Goal: Task Accomplishment & Management: Use online tool/utility

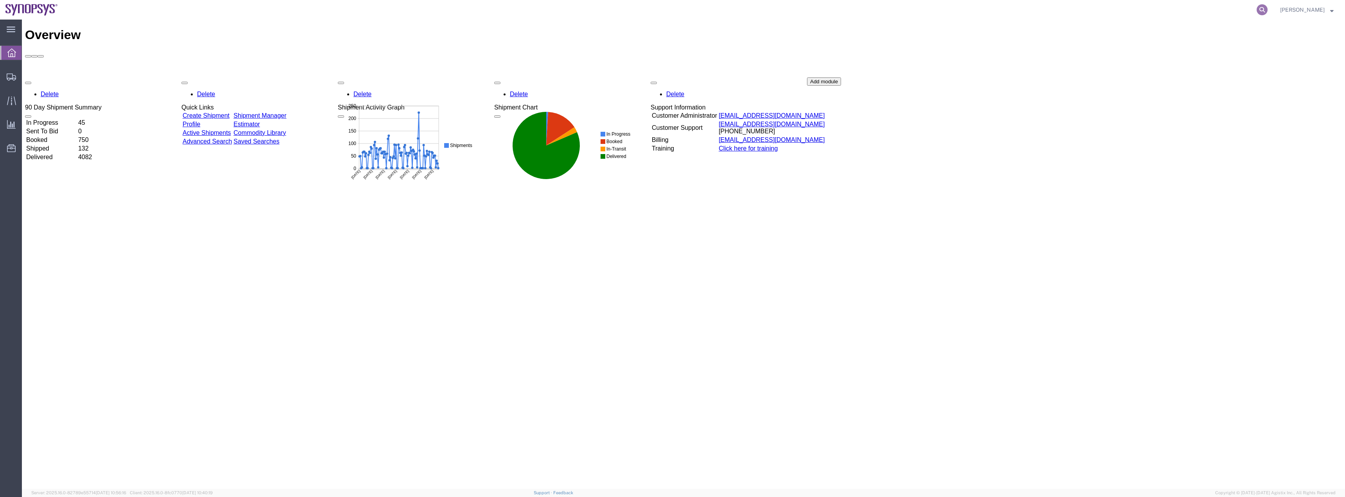
click at [1267, 9] on icon at bounding box center [1261, 9] width 11 height 11
click at [1186, 13] on input "search" at bounding box center [1138, 9] width 238 height 19
paste input "56460945"
type input "56460945"
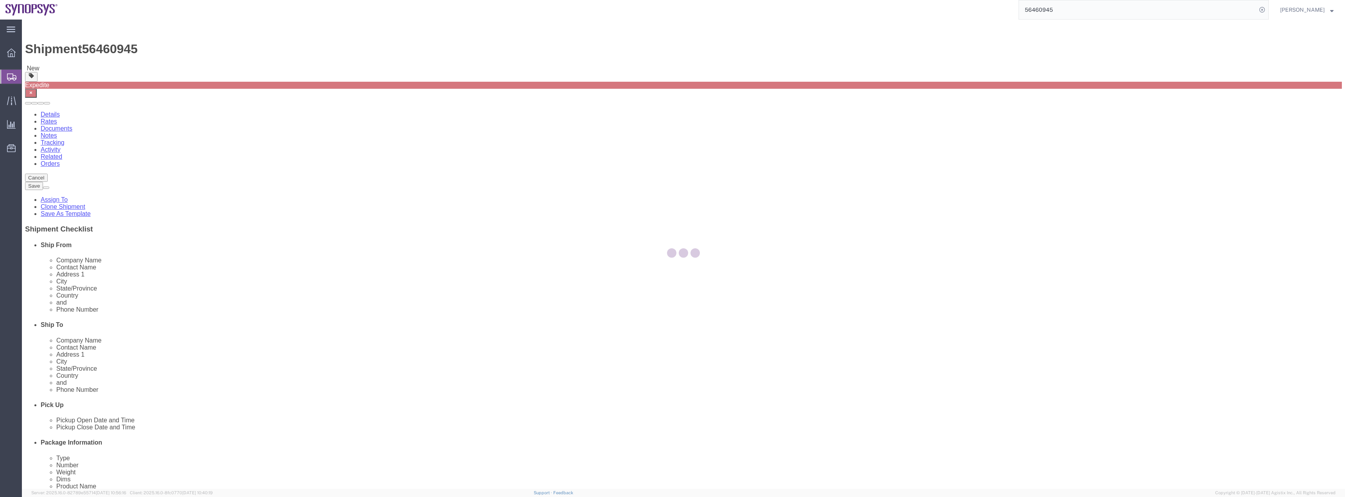
select select "63078"
select select
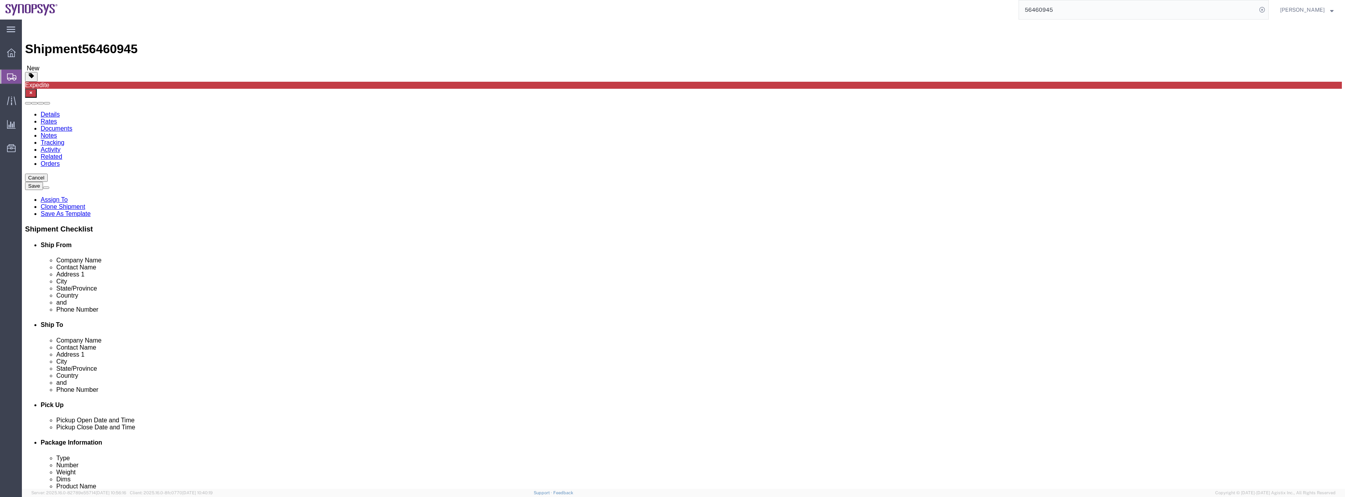
click link "Rates"
click at [72, 125] on link "Documents" at bounding box center [57, 128] width 32 height 7
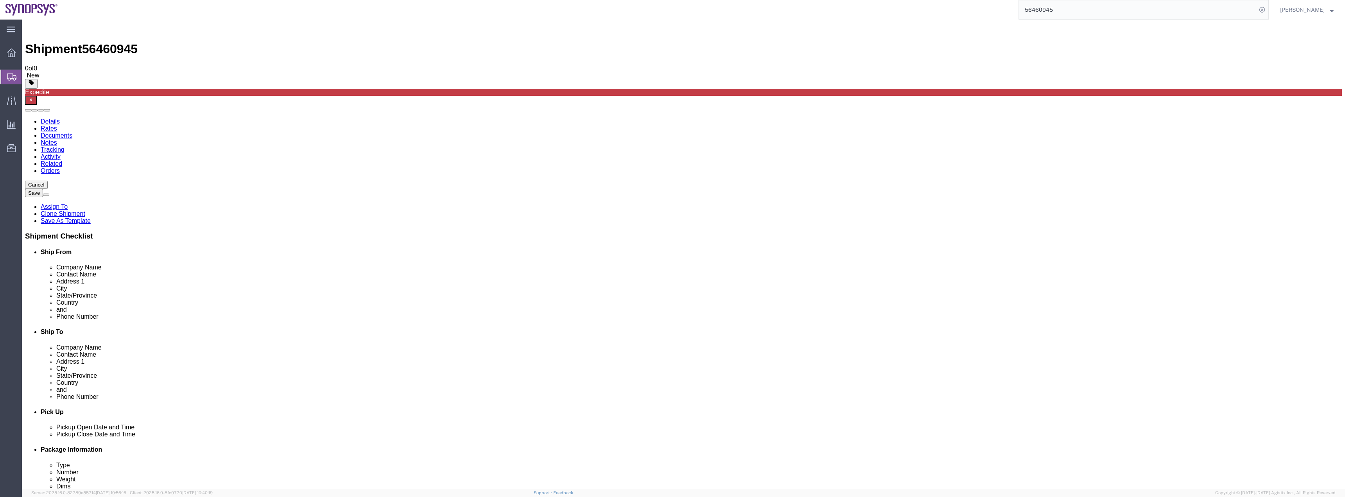
click at [41, 118] on link "Details" at bounding box center [50, 121] width 19 height 7
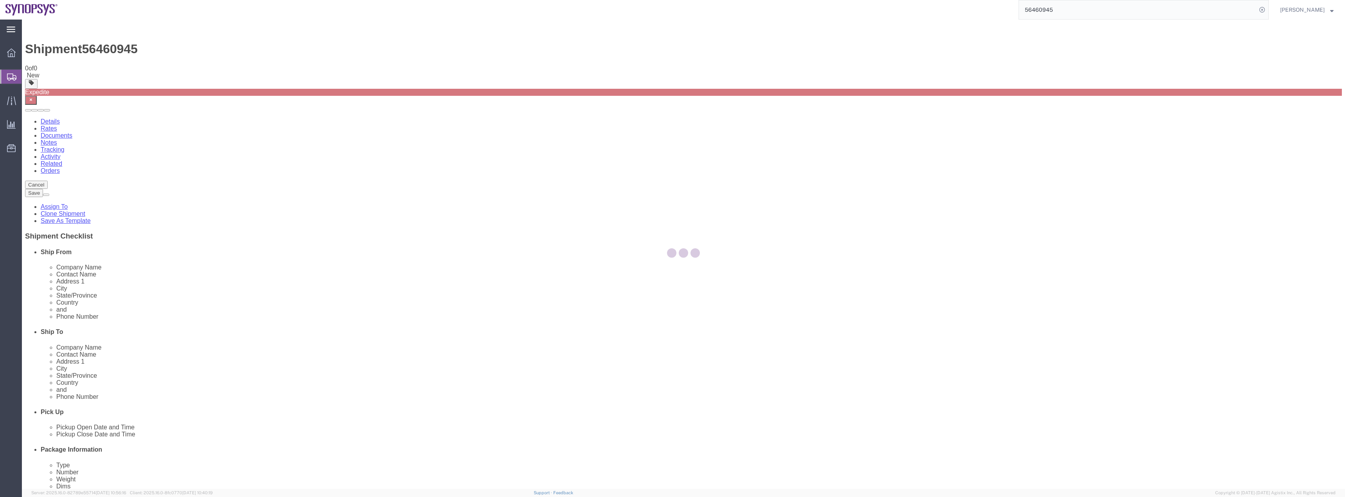
select select "63078"
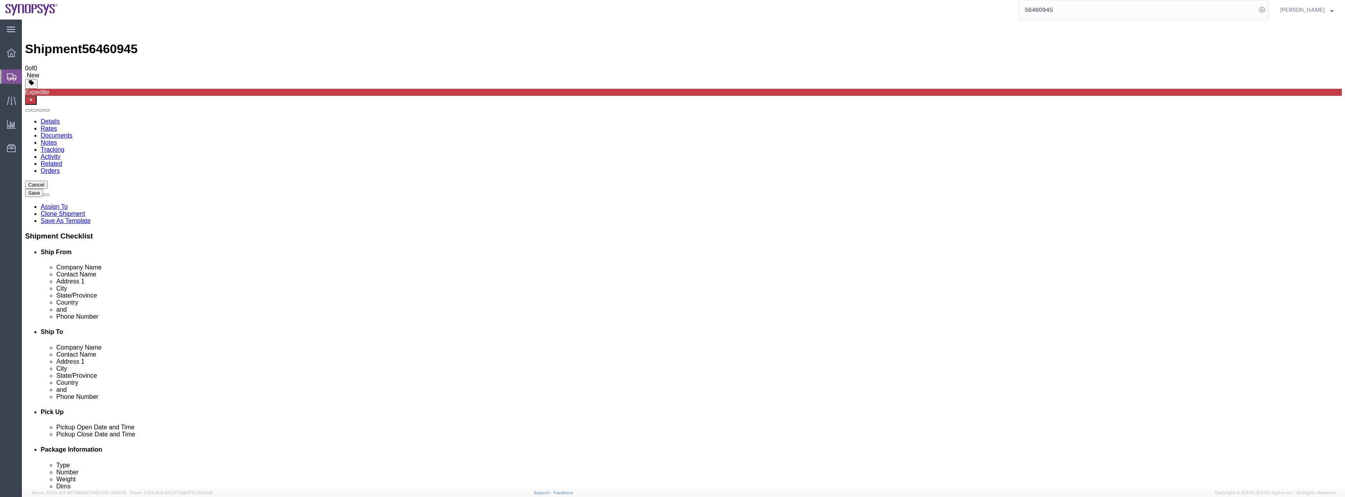
click link "Assign To"
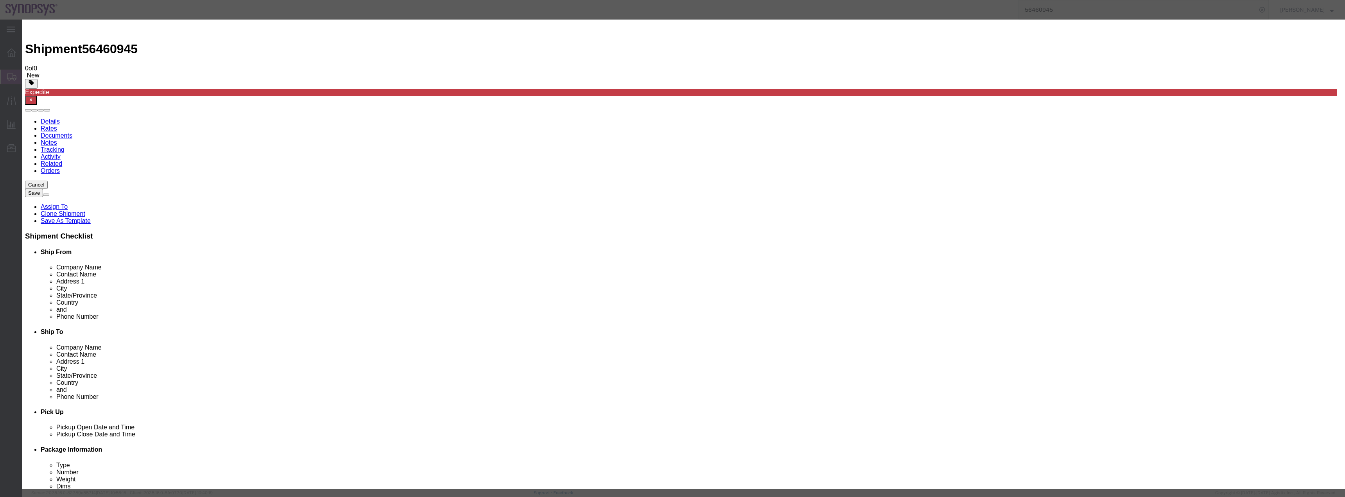
select select "117156"
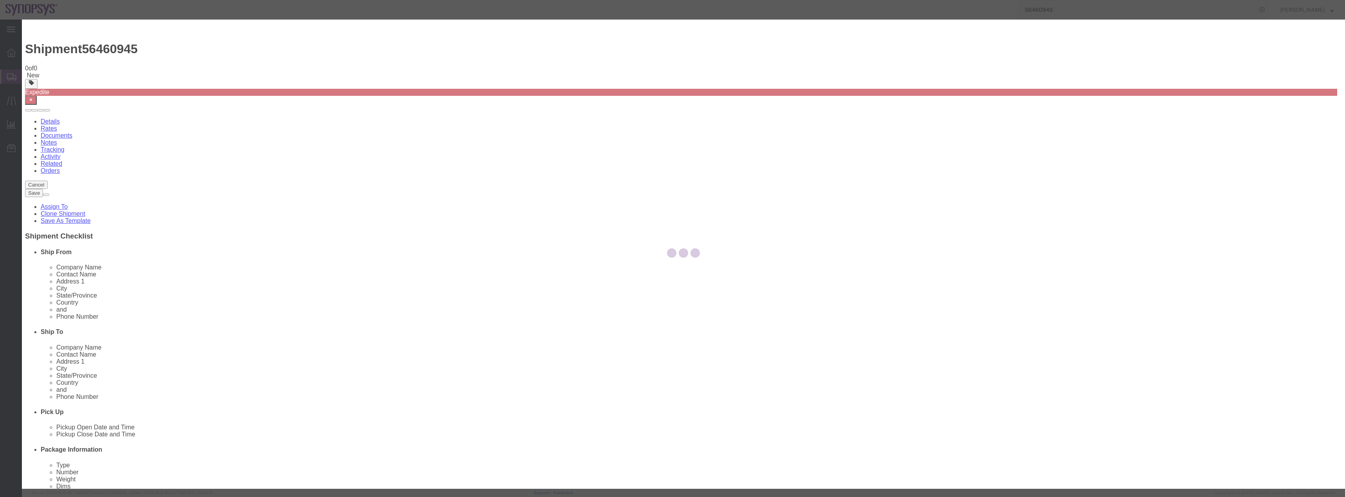
select select
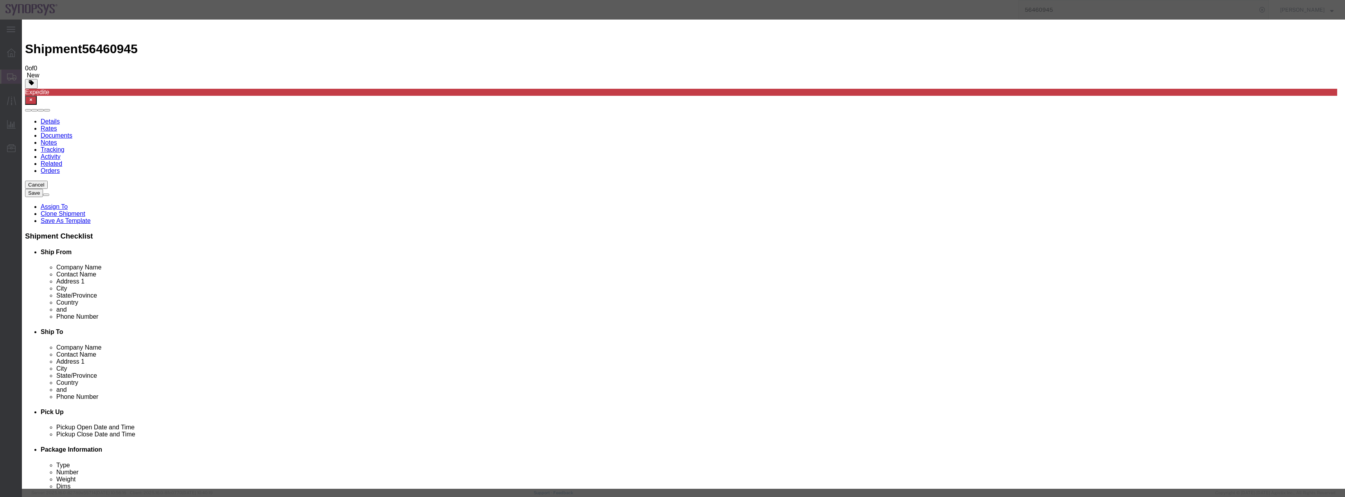
click label "Send notification email"
click input "Send notification email"
checkbox input "false"
type input "[PERSON_NAME]"
click div "User [PERSON_NAME] than [PERSON_NAME] <[PERSON_NAME][EMAIL_ADDRESS][DOMAIN_NAME…"
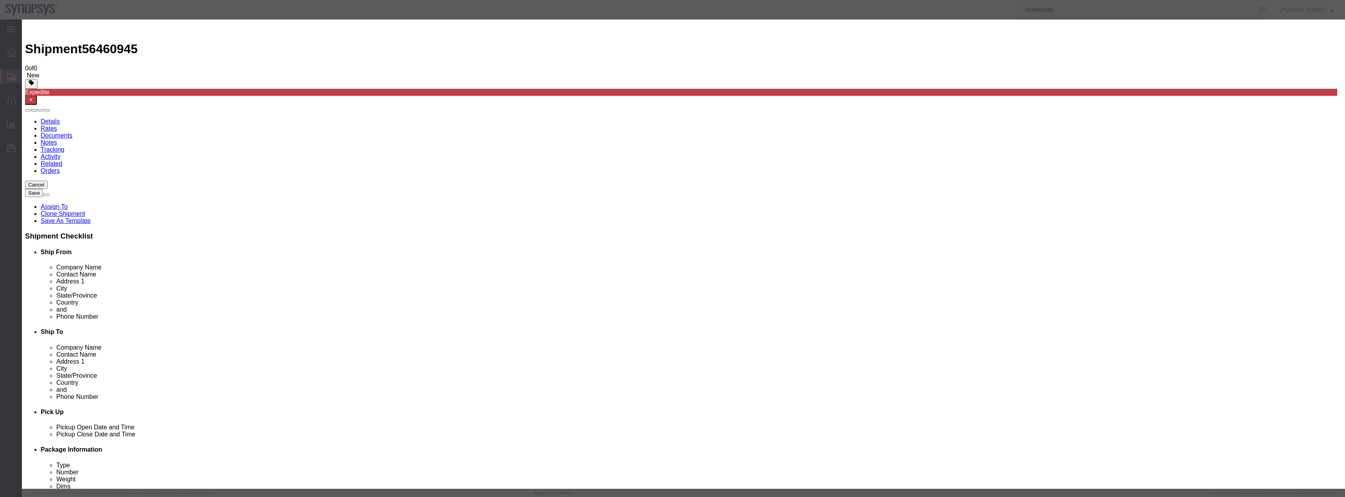
select select "99297"
click button "Assign"
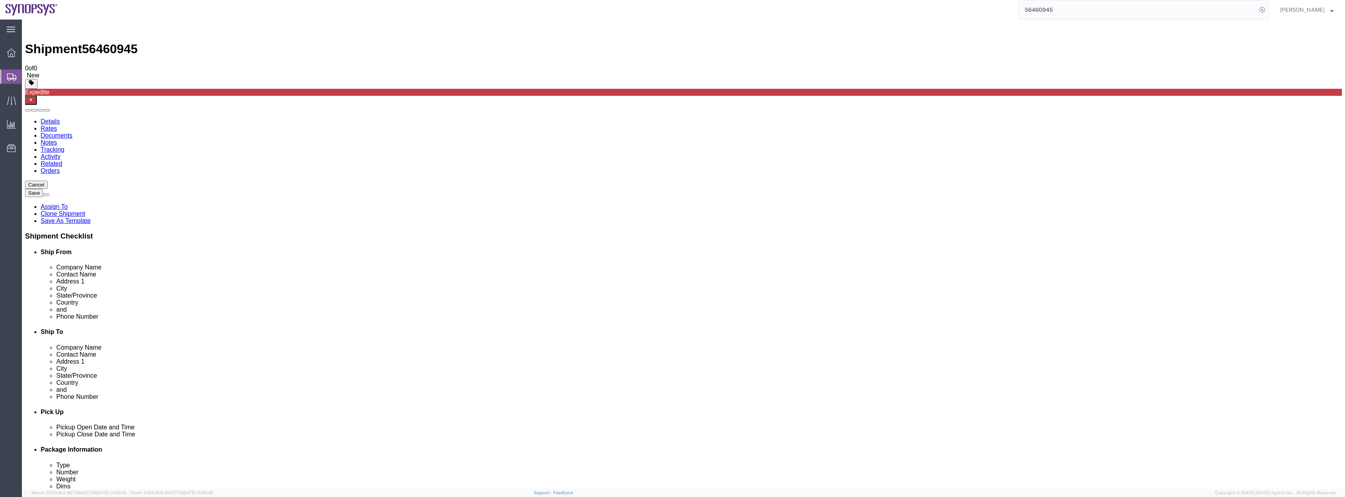
click button "Rate Shipment"
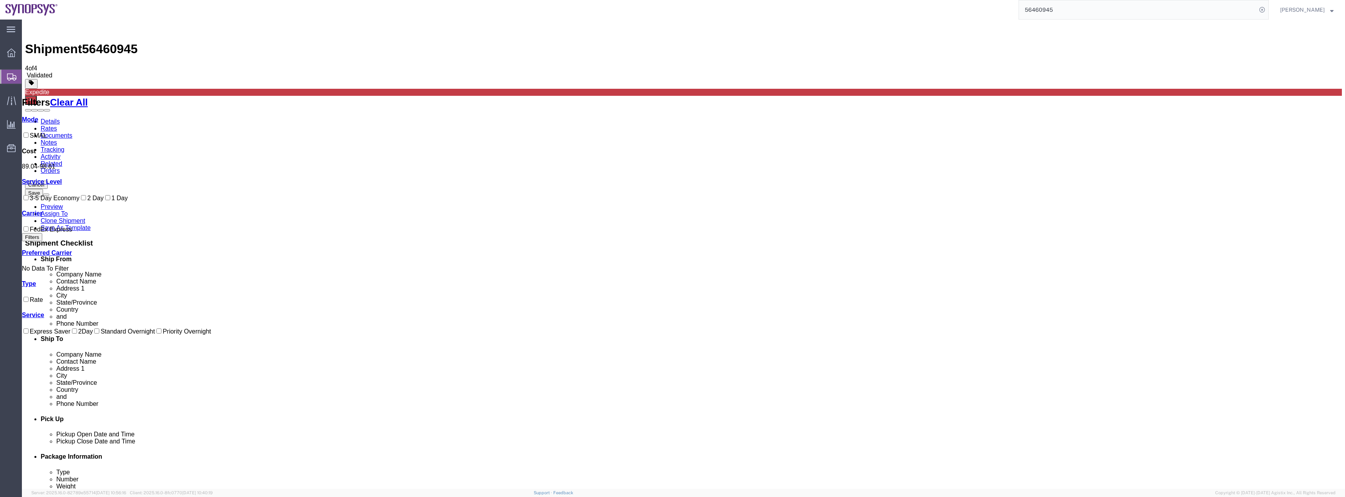
click at [104, 201] on label "1 Day" at bounding box center [116, 198] width 24 height 7
click at [105, 200] on input "1 Day" at bounding box center [107, 197] width 5 height 5
checkbox input "true"
